Goal: Task Accomplishment & Management: Use online tool/utility

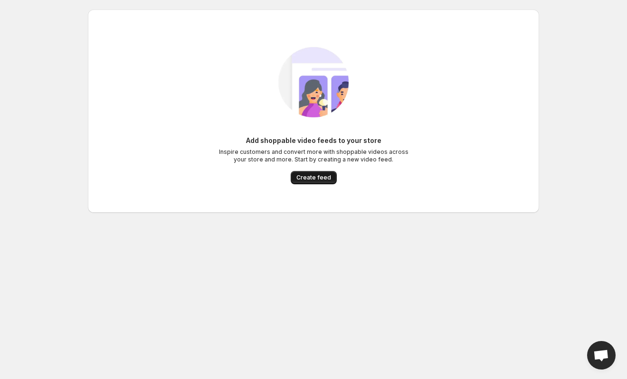
click at [323, 181] on span "Create feed" at bounding box center [314, 178] width 35 height 8
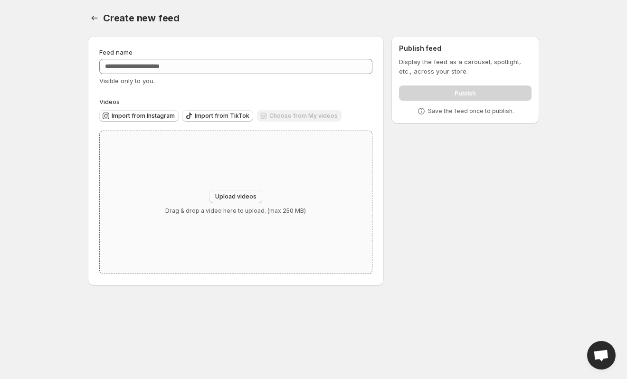
click at [238, 197] on span "Upload videos" at bounding box center [235, 197] width 41 height 8
type input "**********"
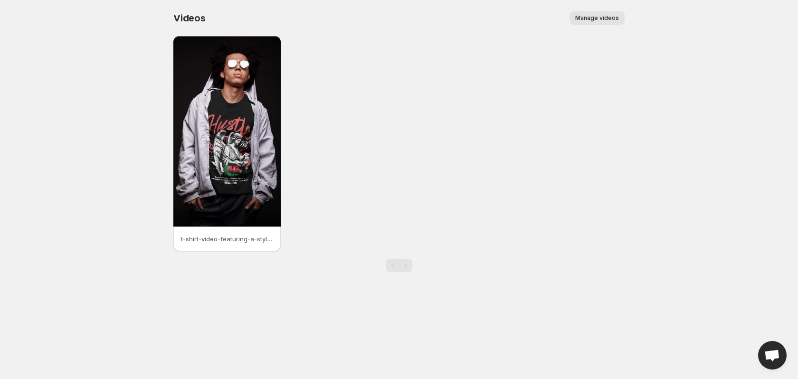
click at [206, 241] on p "t-shirt-video-featuring-a-stylish-man-with-sunglasses-posing-at-a-studio-22860" at bounding box center [227, 239] width 92 height 10
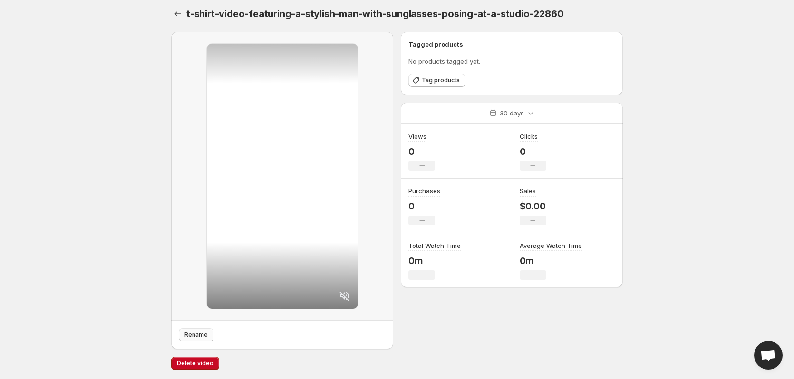
scroll to position [5, 0]
click at [199, 333] on span "Rename" at bounding box center [195, 335] width 23 height 8
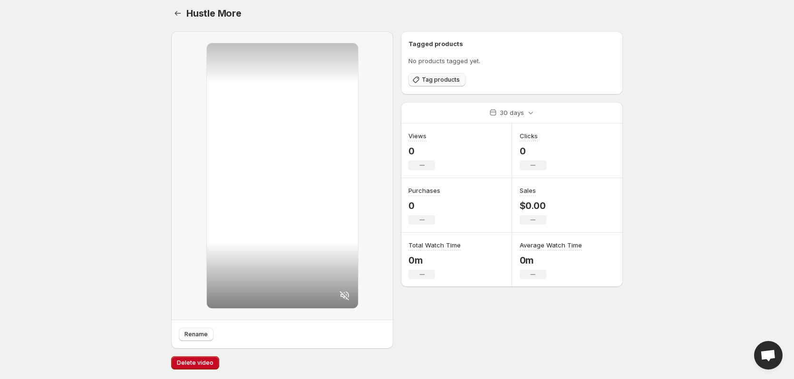
click at [447, 82] on span "Tag products" at bounding box center [441, 80] width 38 height 8
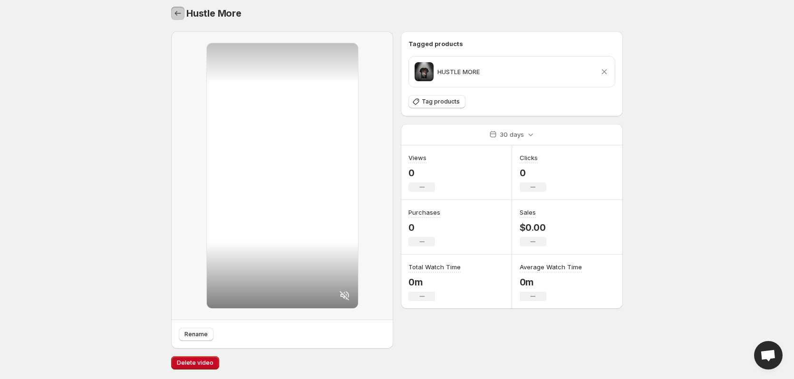
click at [177, 19] on button "Settings" at bounding box center [177, 13] width 13 height 13
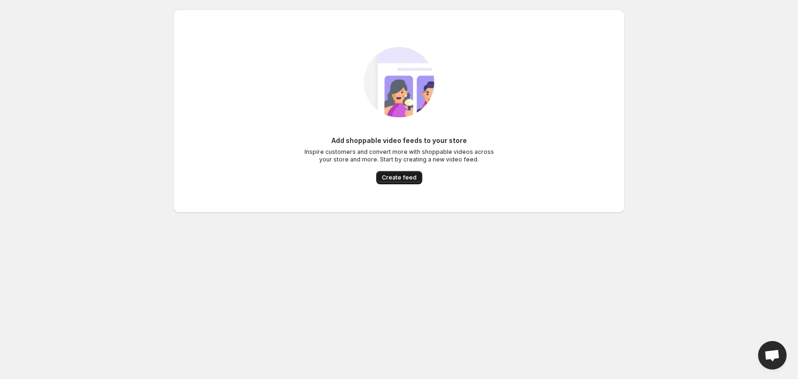
click at [392, 176] on span "Create feed" at bounding box center [399, 178] width 35 height 8
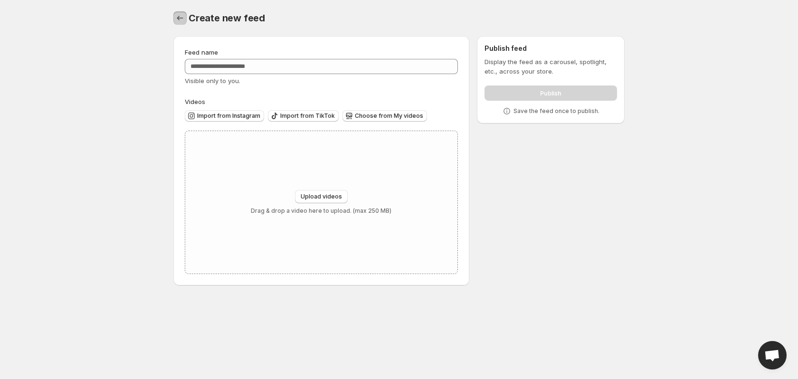
click at [181, 19] on icon "Settings" at bounding box center [180, 18] width 10 height 10
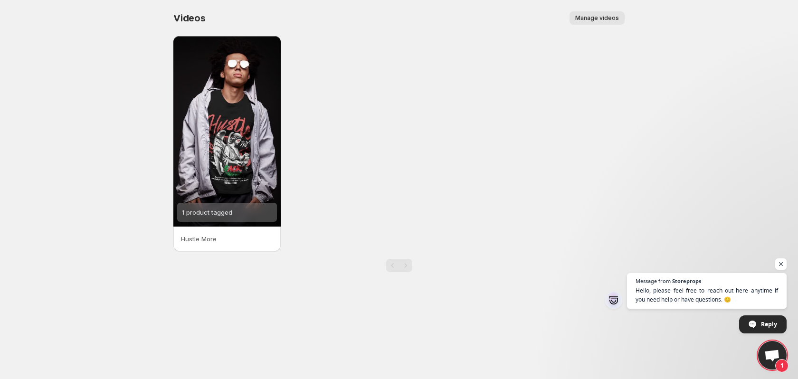
click at [534, 99] on div "1 product tagged Hustle More" at bounding box center [398, 143] width 451 height 215
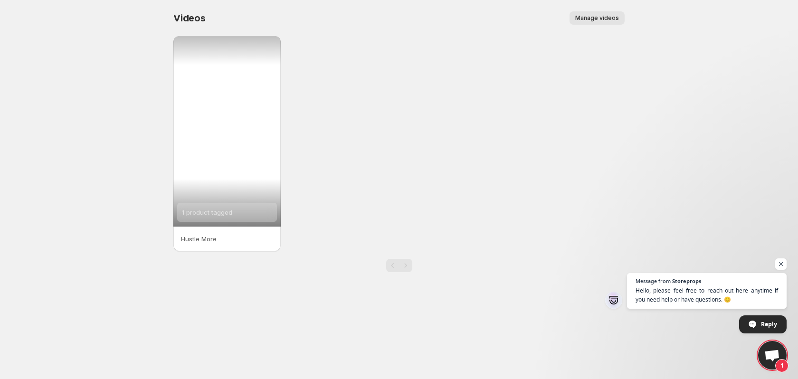
click at [225, 122] on div "1 product tagged" at bounding box center [226, 131] width 107 height 191
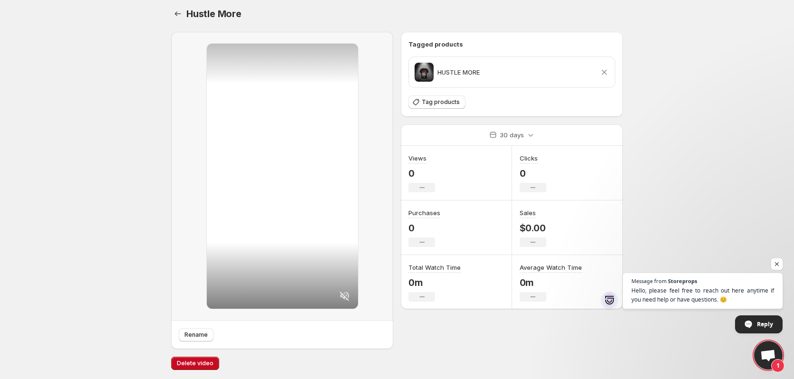
scroll to position [5, 0]
click at [778, 266] on span "Open chat" at bounding box center [777, 265] width 12 height 12
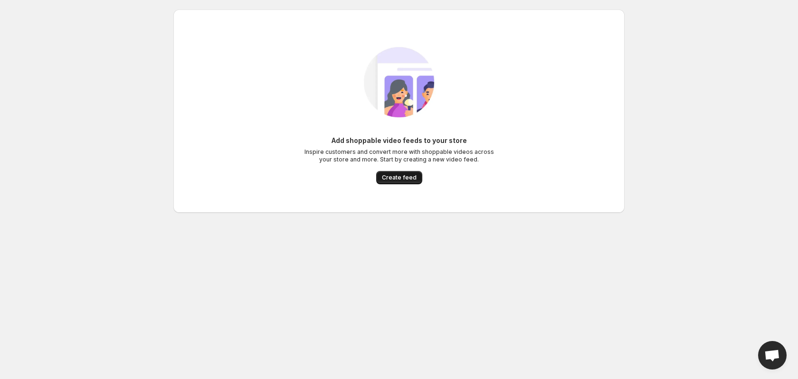
click at [402, 177] on span "Create feed" at bounding box center [399, 178] width 35 height 8
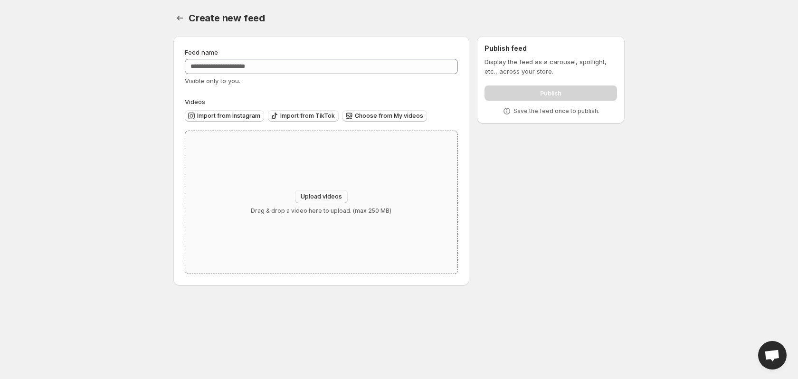
click at [325, 192] on button "Upload videos" at bounding box center [321, 196] width 53 height 13
type input "**********"
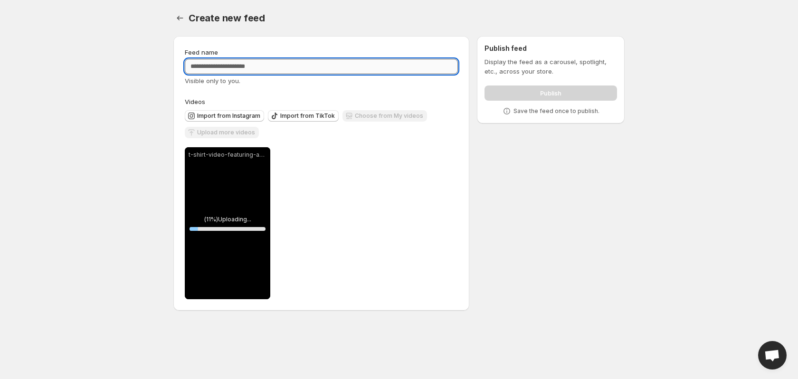
click at [224, 68] on input "Feed name" at bounding box center [321, 66] width 273 height 15
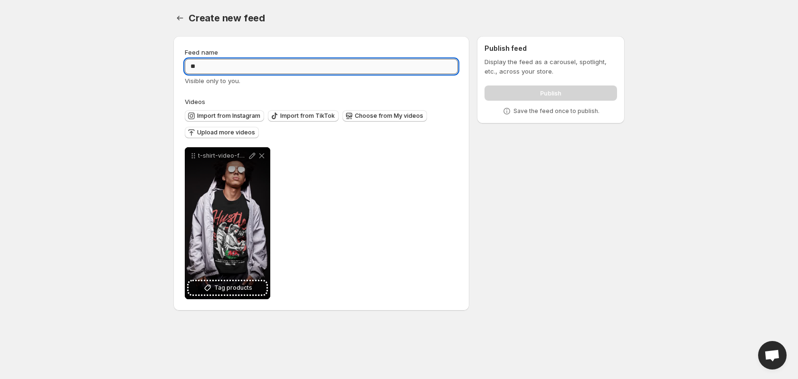
type input "*"
type input "*********"
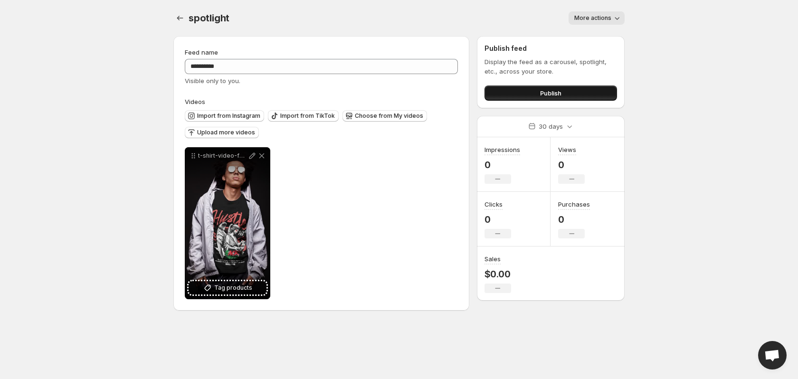
click at [562, 88] on button "Publish" at bounding box center [551, 93] width 133 height 15
click at [574, 96] on button "Publish" at bounding box center [551, 93] width 133 height 15
